Goal: Find specific page/section: Find specific page/section

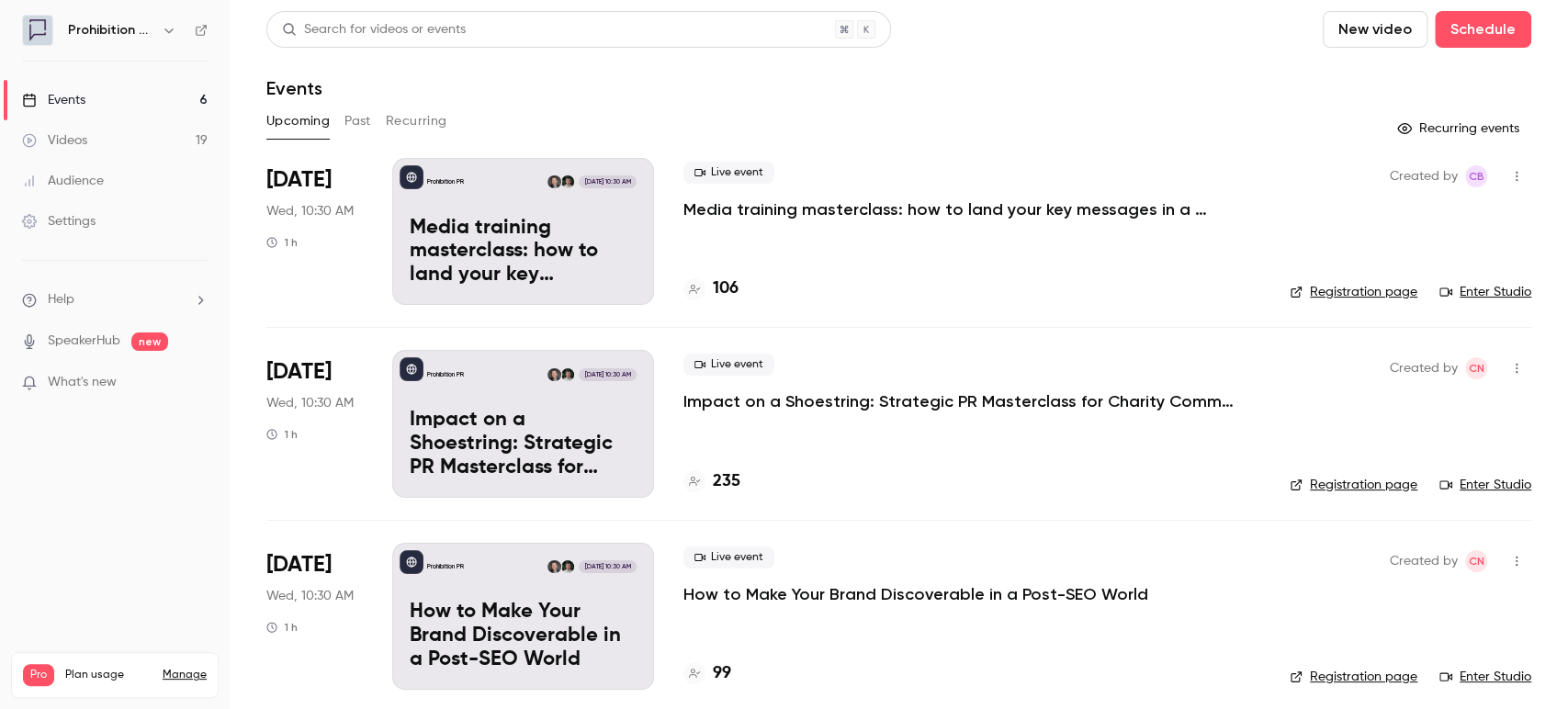
click at [851, 206] on p "Media training masterclass: how to land your key messages in a digital-first wo…" at bounding box center [959, 210] width 551 height 22
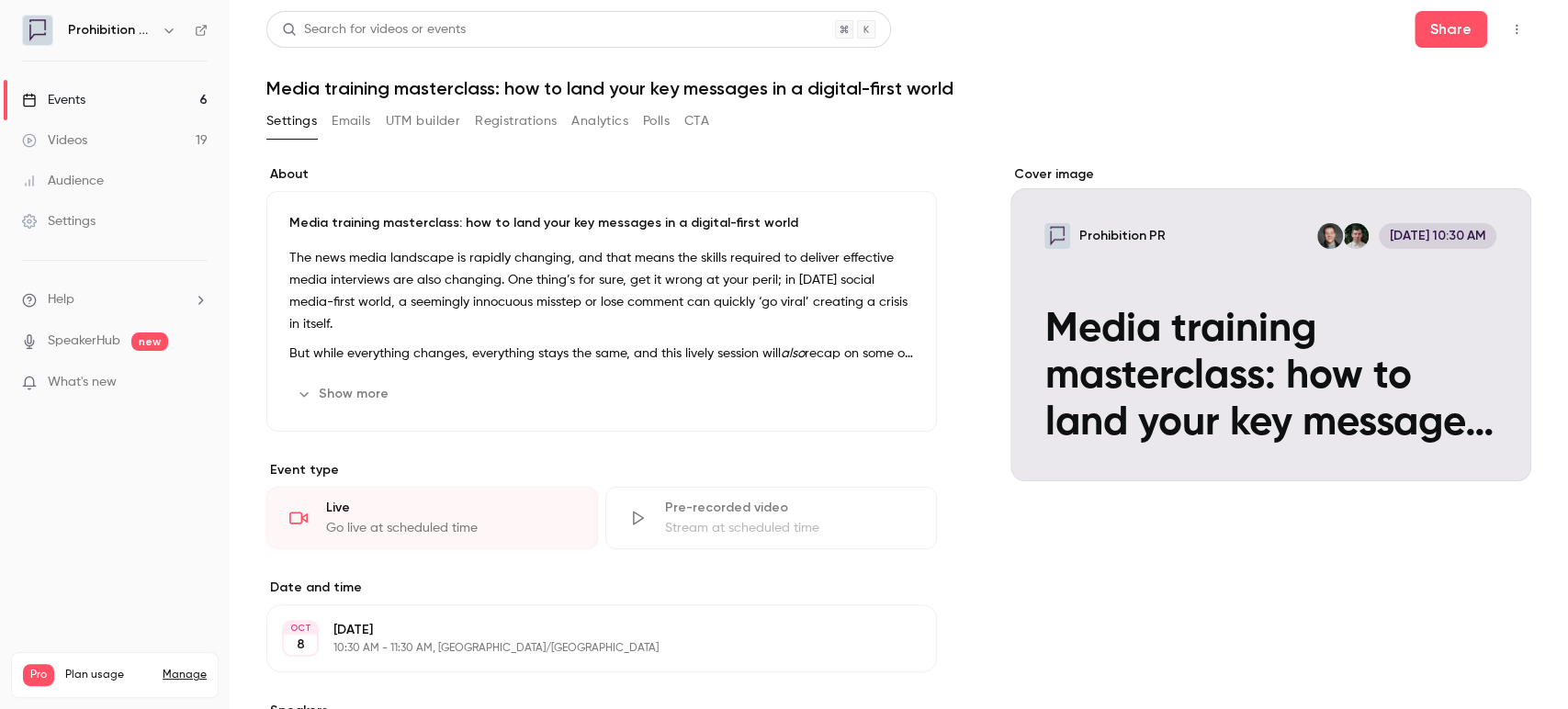
click at [127, 98] on link "Events 6" at bounding box center [115, 101] width 230 height 41
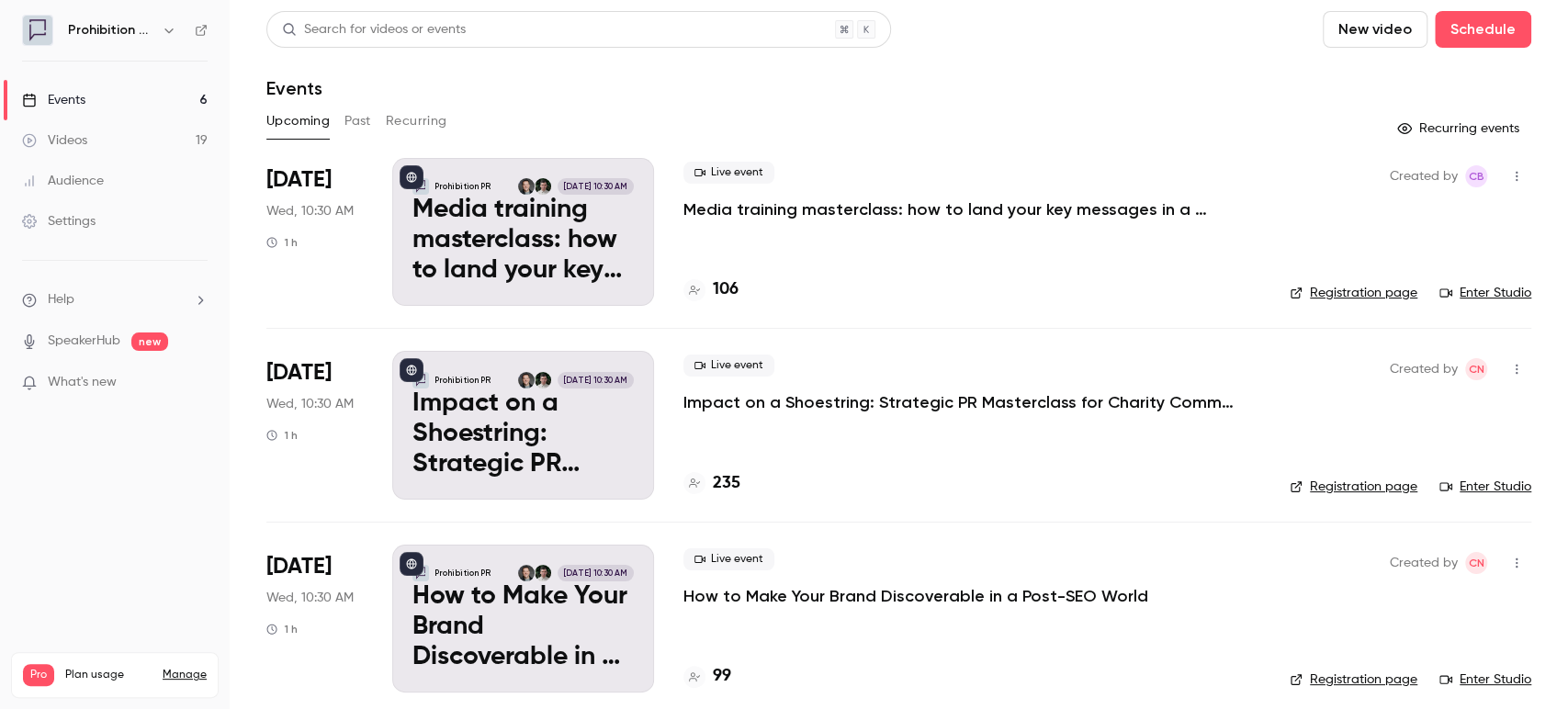
drag, startPoint x: 112, startPoint y: 165, endPoint x: 106, endPoint y: 174, distance: 10.8
click at [111, 166] on link "Audience" at bounding box center [115, 181] width 230 height 41
